Goal: Navigation & Orientation: Understand site structure

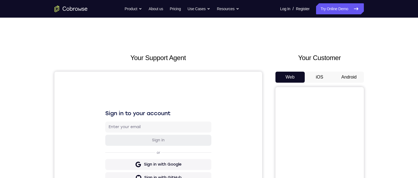
click at [348, 80] on button "Android" at bounding box center [349, 77] width 30 height 11
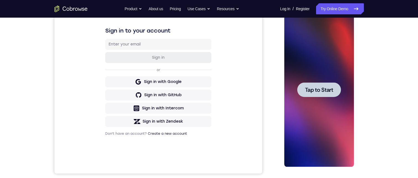
click at [394, 33] on div "Your Support Agent Your Customer Web iOS Android Next Steps We’d be happy to gi…" at bounding box center [209, 117] width 418 height 364
click at [321, 81] on div at bounding box center [319, 90] width 70 height 155
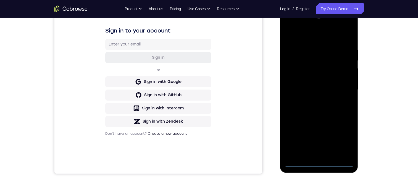
click at [318, 161] on div at bounding box center [319, 90] width 70 height 155
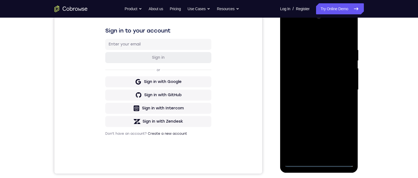
click at [318, 161] on div at bounding box center [319, 90] width 70 height 155
click at [320, 164] on div at bounding box center [319, 90] width 70 height 155
click at [319, 164] on div at bounding box center [319, 90] width 70 height 155
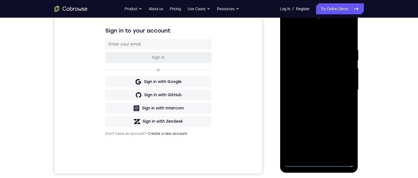
click at [344, 143] on div at bounding box center [319, 90] width 70 height 155
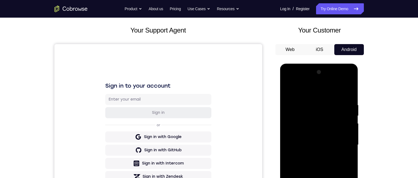
scroll to position [83, 0]
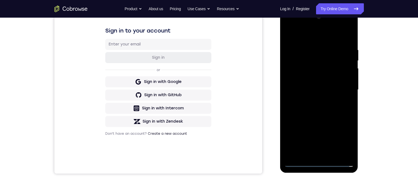
click at [316, 37] on div at bounding box center [319, 90] width 70 height 155
click at [299, 32] on div at bounding box center [319, 90] width 70 height 155
click at [297, 33] on div at bounding box center [319, 90] width 70 height 155
click at [341, 87] on div at bounding box center [319, 90] width 70 height 155
click at [312, 99] on div at bounding box center [319, 90] width 70 height 155
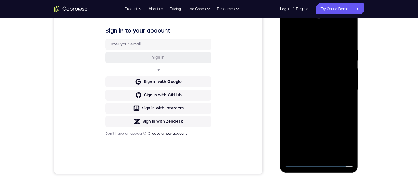
click at [303, 85] on div at bounding box center [319, 90] width 70 height 155
click at [304, 76] on div at bounding box center [319, 90] width 70 height 155
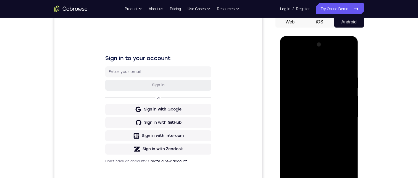
click at [333, 118] on div at bounding box center [319, 117] width 70 height 155
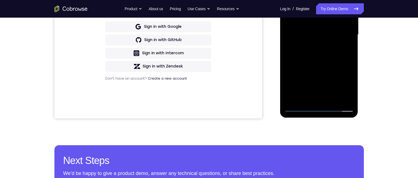
scroll to position [83, 0]
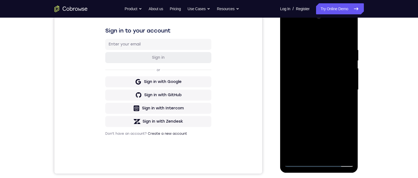
click at [346, 95] on div at bounding box center [319, 90] width 70 height 155
click at [319, 105] on div at bounding box center [319, 90] width 70 height 155
click at [347, 97] on div at bounding box center [319, 90] width 70 height 155
click at [348, 90] on div at bounding box center [319, 90] width 70 height 155
click at [338, 109] on div at bounding box center [319, 90] width 70 height 155
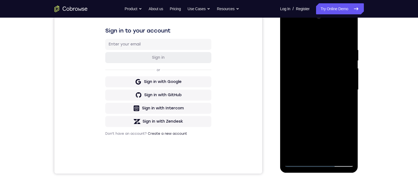
click at [327, 113] on div at bounding box center [319, 90] width 70 height 155
click at [334, 153] on div at bounding box center [319, 90] width 70 height 155
click at [330, 9] on div at bounding box center [319, 9] width 78 height 0
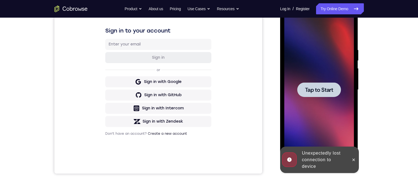
click at [320, 96] on div at bounding box center [319, 90] width 44 height 15
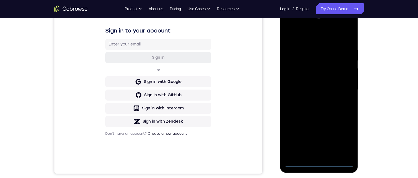
click at [320, 161] on div at bounding box center [319, 90] width 70 height 155
click at [318, 163] on div at bounding box center [319, 90] width 70 height 155
click at [345, 141] on div at bounding box center [319, 90] width 70 height 155
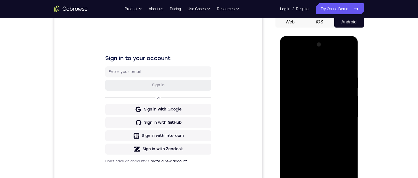
click at [331, 64] on div at bounding box center [319, 117] width 70 height 155
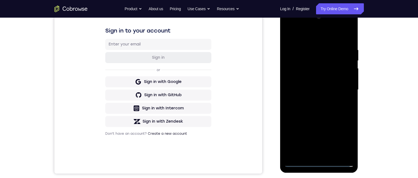
click at [341, 88] on div at bounding box center [319, 90] width 70 height 155
click at [312, 154] on div at bounding box center [319, 90] width 70 height 155
click at [321, 83] on div at bounding box center [319, 90] width 70 height 155
click at [302, 80] on div at bounding box center [319, 90] width 70 height 155
click at [299, 89] on div at bounding box center [319, 90] width 70 height 155
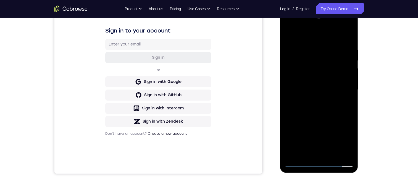
click at [307, 108] on div at bounding box center [319, 90] width 70 height 155
click at [330, 113] on div at bounding box center [319, 90] width 70 height 155
click at [332, 152] on div at bounding box center [319, 90] width 70 height 155
click at [325, 119] on div at bounding box center [319, 90] width 70 height 155
click at [319, 118] on div at bounding box center [319, 90] width 70 height 155
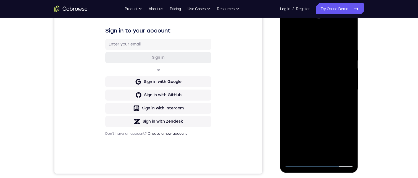
click at [319, 118] on div at bounding box center [319, 90] width 70 height 155
click at [320, 118] on div at bounding box center [319, 90] width 70 height 155
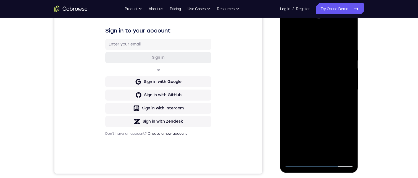
click at [316, 119] on div at bounding box center [319, 90] width 70 height 155
click at [316, 118] on div at bounding box center [319, 90] width 70 height 155
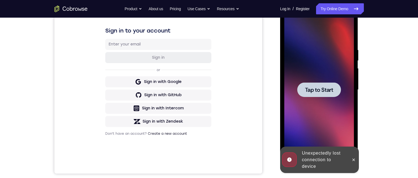
click at [337, 88] on div at bounding box center [319, 90] width 44 height 15
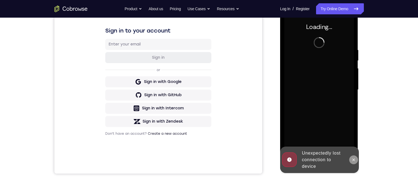
click at [353, 157] on button at bounding box center [353, 160] width 9 height 9
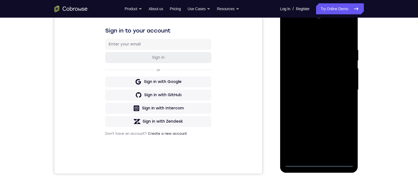
click at [320, 160] on div at bounding box center [319, 90] width 70 height 155
click at [320, 161] on div at bounding box center [319, 90] width 70 height 155
click at [320, 162] on div at bounding box center [319, 90] width 70 height 155
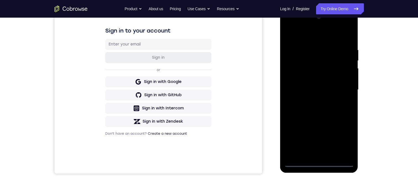
click at [341, 138] on div at bounding box center [319, 90] width 70 height 155
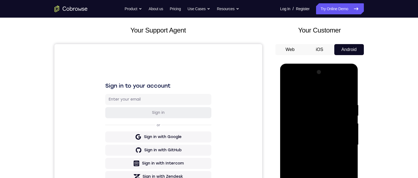
click at [327, 91] on div at bounding box center [319, 145] width 70 height 155
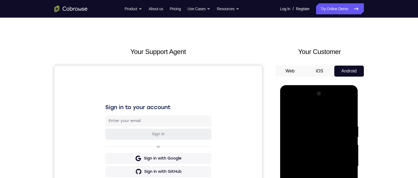
scroll to position [83, 0]
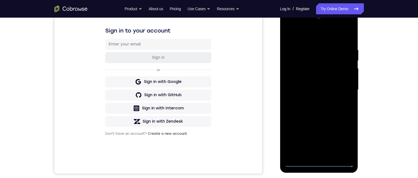
click at [341, 86] on div at bounding box center [319, 90] width 70 height 155
click at [313, 99] on div at bounding box center [319, 90] width 70 height 155
click at [319, 88] on div at bounding box center [319, 90] width 70 height 155
click at [316, 81] on div at bounding box center [319, 90] width 70 height 155
click at [311, 89] on div at bounding box center [319, 90] width 70 height 155
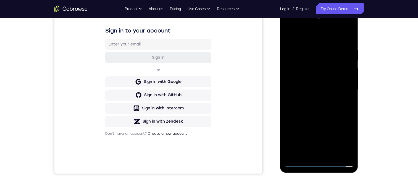
click at [311, 110] on div at bounding box center [319, 90] width 70 height 155
click at [319, 105] on div at bounding box center [319, 90] width 70 height 155
click at [328, 114] on div at bounding box center [319, 90] width 70 height 155
click at [333, 154] on div at bounding box center [319, 90] width 70 height 155
click at [317, 119] on div at bounding box center [319, 90] width 70 height 155
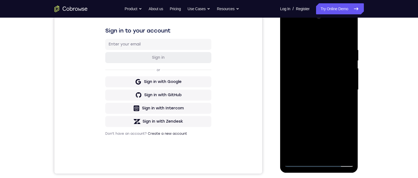
click at [321, 72] on div at bounding box center [319, 90] width 70 height 155
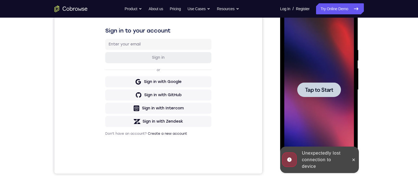
click at [316, 85] on div at bounding box center [319, 90] width 44 height 15
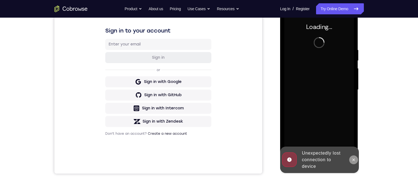
click at [352, 157] on button at bounding box center [353, 160] width 9 height 9
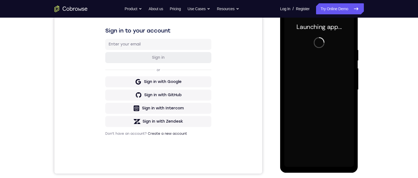
click at [277, 91] on div at bounding box center [319, 89] width 88 height 170
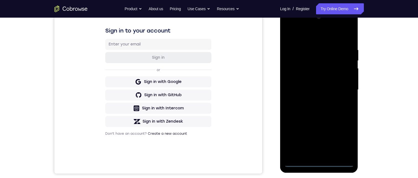
click at [319, 162] on div at bounding box center [319, 90] width 70 height 155
click at [342, 140] on div at bounding box center [319, 90] width 70 height 155
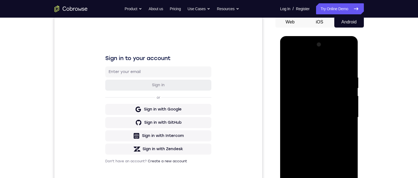
click at [303, 62] on div at bounding box center [319, 117] width 70 height 155
click at [341, 114] on div at bounding box center [319, 117] width 70 height 155
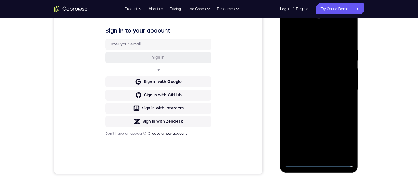
click at [313, 101] on div at bounding box center [319, 90] width 70 height 155
click at [316, 81] on div at bounding box center [319, 90] width 70 height 155
click at [305, 80] on div at bounding box center [319, 90] width 70 height 155
click at [318, 89] on div at bounding box center [319, 90] width 70 height 155
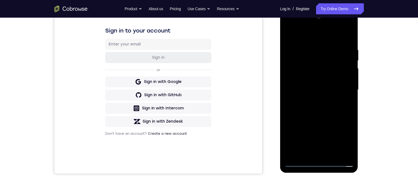
click at [328, 88] on div at bounding box center [319, 90] width 70 height 155
click at [325, 107] on div at bounding box center [319, 90] width 70 height 155
click at [349, 45] on div at bounding box center [319, 90] width 70 height 155
click at [309, 106] on div at bounding box center [319, 90] width 70 height 155
click at [317, 107] on div at bounding box center [319, 90] width 70 height 155
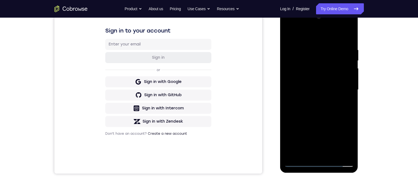
click at [312, 154] on div at bounding box center [319, 90] width 70 height 155
click at [349, 45] on div at bounding box center [319, 90] width 70 height 155
click at [345, 43] on div at bounding box center [319, 90] width 70 height 155
drag, startPoint x: 318, startPoint y: 38, endPoint x: 315, endPoint y: 132, distance: 94.3
click at [315, 132] on div at bounding box center [319, 90] width 70 height 155
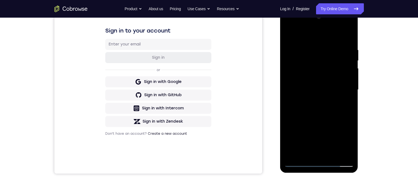
click at [348, 41] on div at bounding box center [319, 90] width 70 height 155
click at [333, 154] on div at bounding box center [319, 90] width 70 height 155
click at [321, 118] on div at bounding box center [319, 90] width 70 height 155
click at [308, 75] on div at bounding box center [319, 90] width 70 height 155
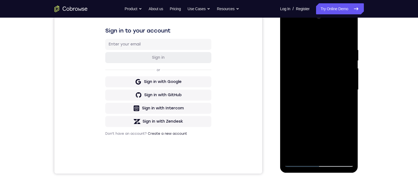
click at [346, 101] on div at bounding box center [319, 90] width 70 height 155
click at [290, 36] on div at bounding box center [319, 90] width 70 height 155
click at [291, 32] on div at bounding box center [319, 90] width 70 height 155
click at [342, 26] on div at bounding box center [319, 90] width 70 height 155
click at [290, 25] on div at bounding box center [319, 90] width 70 height 155
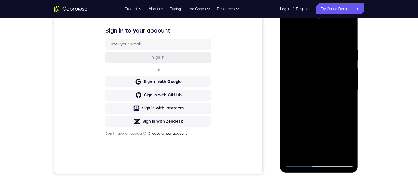
click at [308, 60] on div at bounding box center [319, 90] width 70 height 155
click at [296, 140] on div at bounding box center [319, 90] width 70 height 155
click at [342, 28] on div at bounding box center [319, 90] width 70 height 155
click at [326, 39] on div at bounding box center [319, 90] width 70 height 155
click at [331, 155] on div at bounding box center [319, 90] width 70 height 155
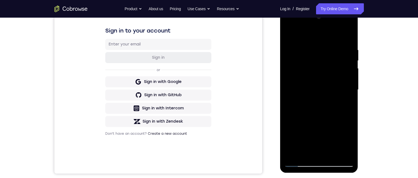
click at [310, 75] on div at bounding box center [319, 90] width 70 height 155
click at [313, 151] on div at bounding box center [319, 90] width 70 height 155
